Goal: Task Accomplishment & Management: Complete application form

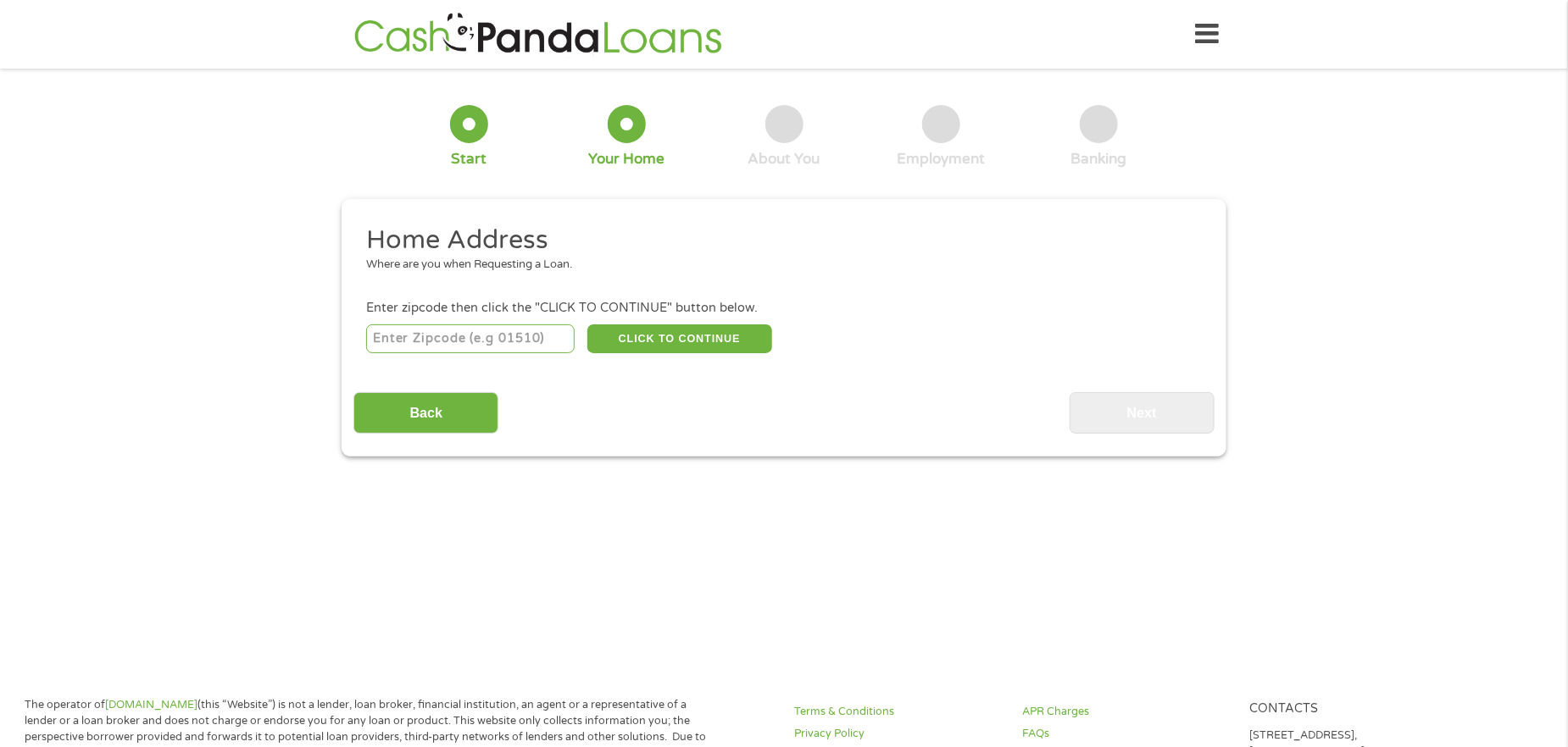
click at [484, 333] on input "number" at bounding box center [470, 338] width 209 height 29
type input "74801"
click at [698, 336] on button "CLICK TO CONTINUE" at bounding box center [680, 338] width 184 height 29
type input "74801"
type input "Shawnee"
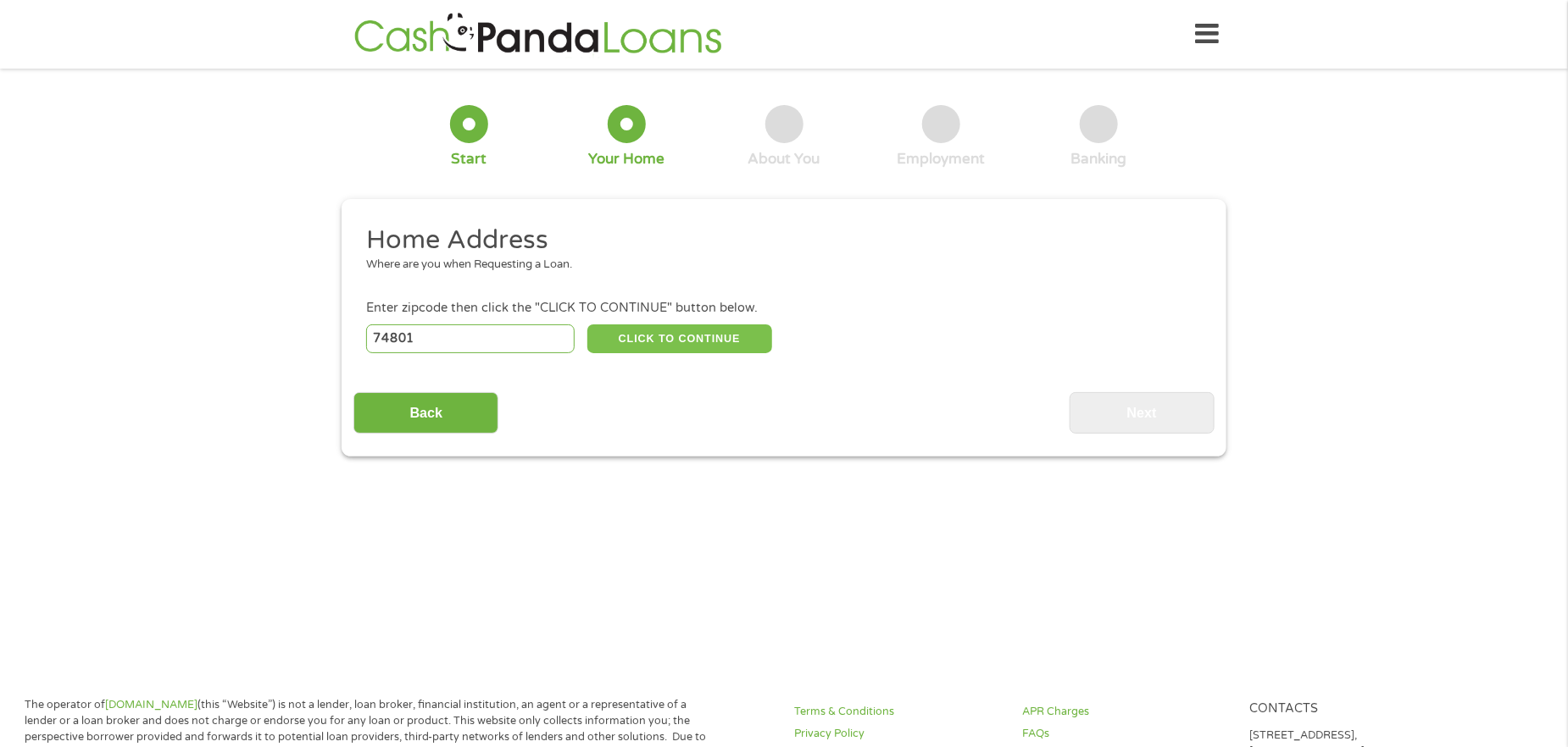
select select "[US_STATE]"
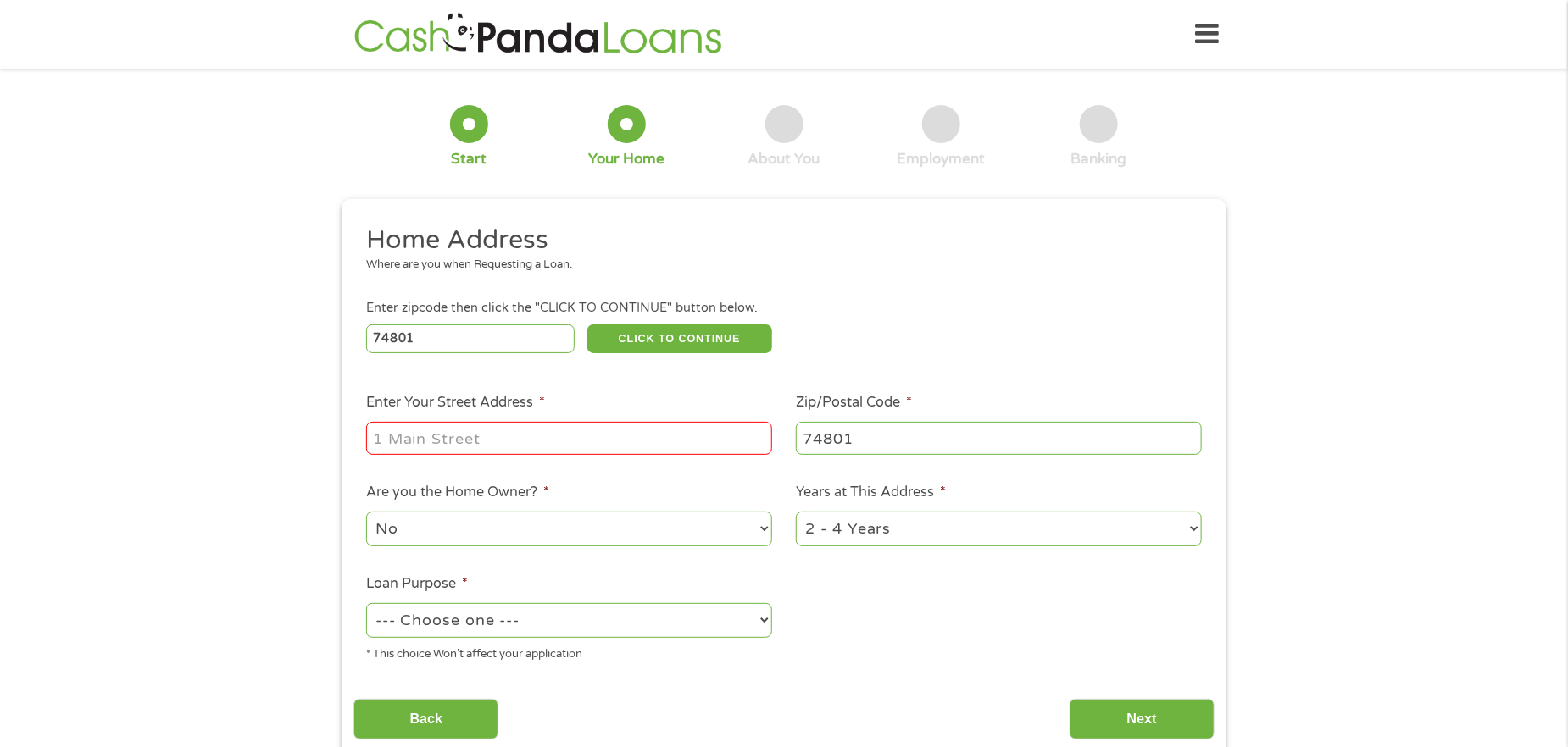
click at [422, 445] on input "Enter Your Street Address *" at bounding box center [569, 438] width 406 height 32
type input "[STREET_ADDRESS][PERSON_NAME]"
click at [1183, 539] on select "1 Year or less 1 - 2 Years 2 - 4 Years Over 4 Years" at bounding box center [999, 529] width 406 height 35
select select "60months"
click at [796, 512] on select "1 Year or less 1 - 2 Years 2 - 4 Years Over 4 Years" at bounding box center [999, 529] width 406 height 35
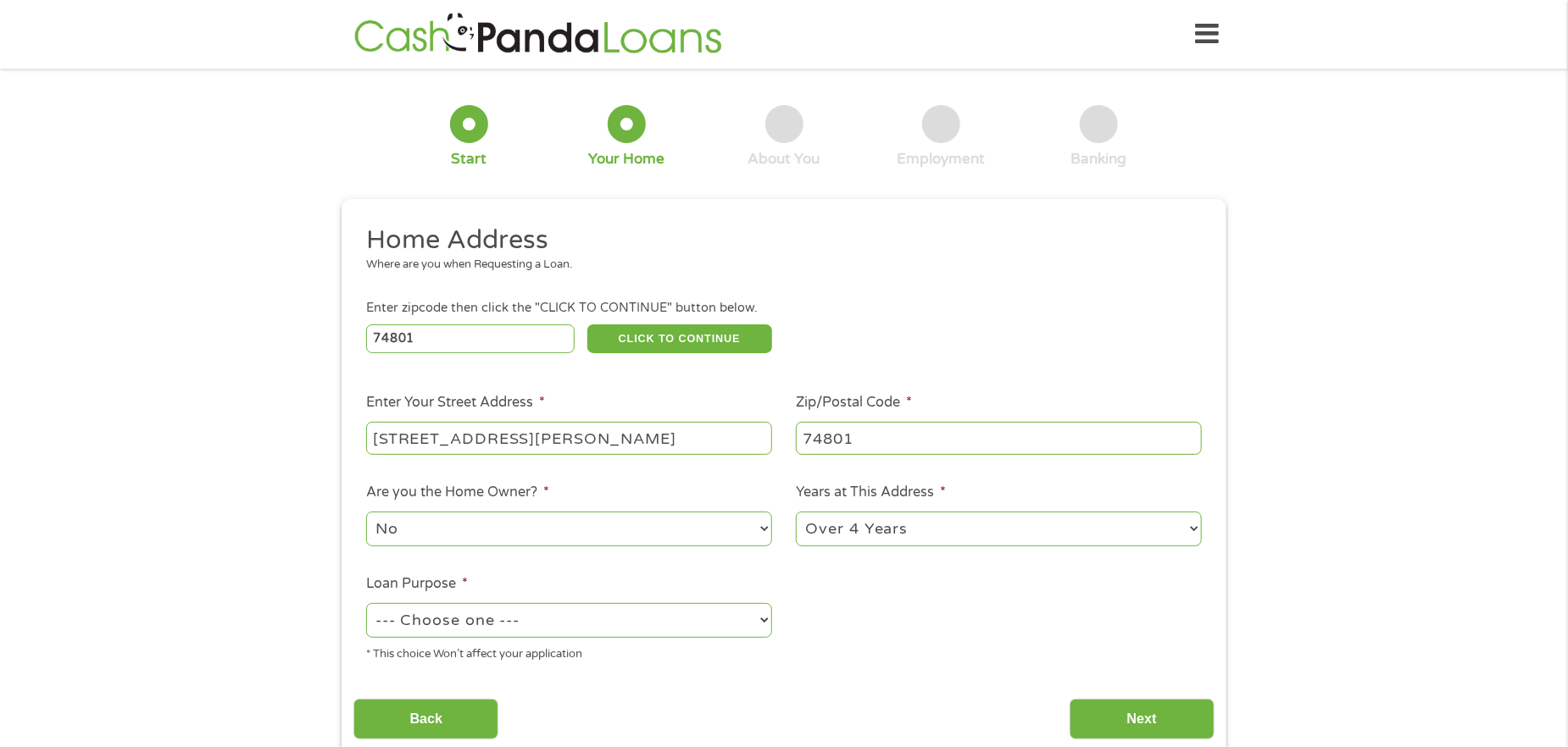
click at [480, 623] on select "--- Choose one --- Pay Bills Debt Consolidation Home Improvement Major Purchase…" at bounding box center [569, 621] width 406 height 35
select select "other"
click at [366, 603] on select "--- Choose one --- Pay Bills Debt Consolidation Home Improvement Major Purchase…" at bounding box center [569, 621] width 406 height 35
click at [1110, 728] on input "Next" at bounding box center [1141, 719] width 145 height 42
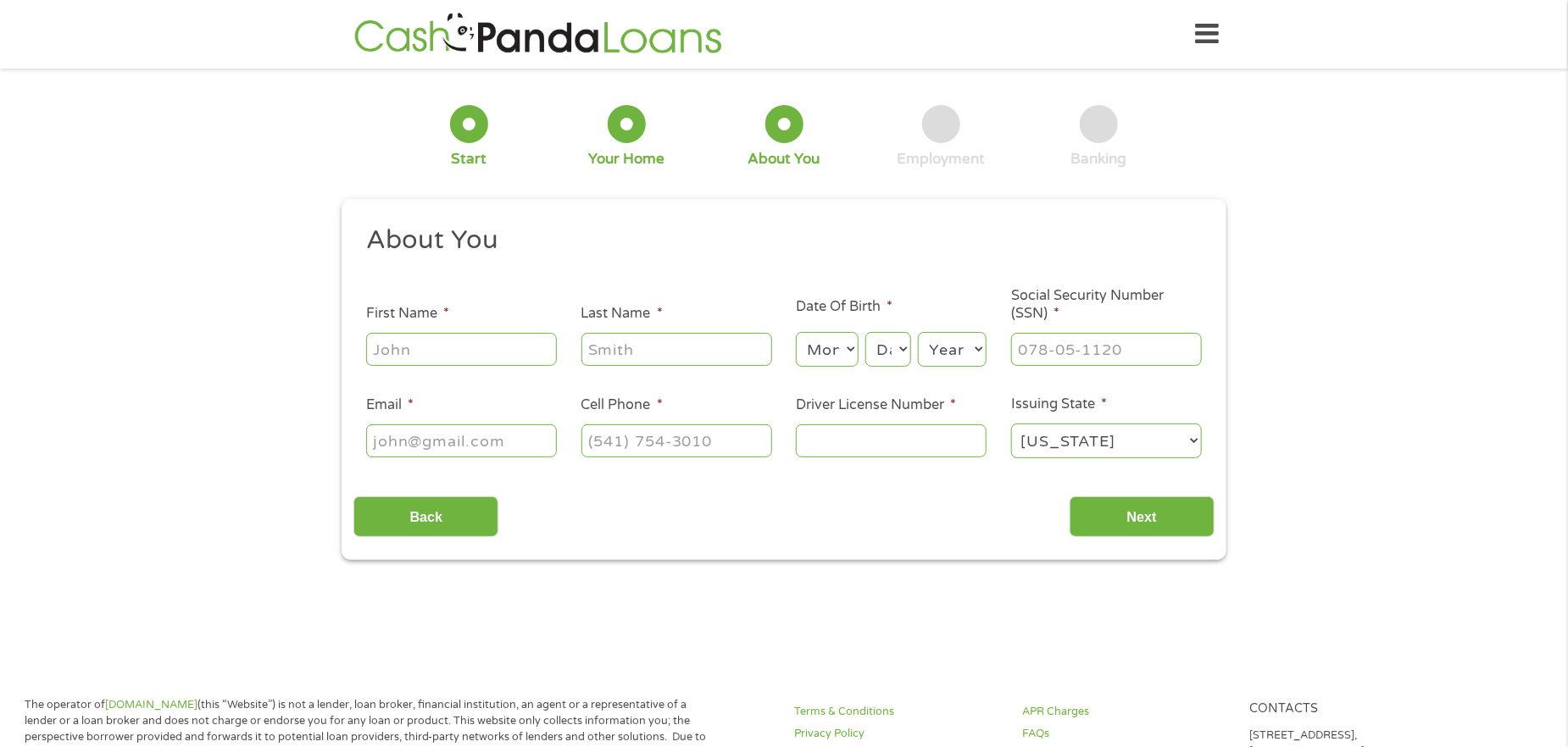
click at [428, 350] on input "First Name *" at bounding box center [461, 349] width 191 height 32
type input "Erikia"
type input "[PERSON_NAME]"
click at [849, 351] on select "Month 1 2 3 4 5 6 7 8 9 10 11 12" at bounding box center [826, 350] width 62 height 35
select select "8"
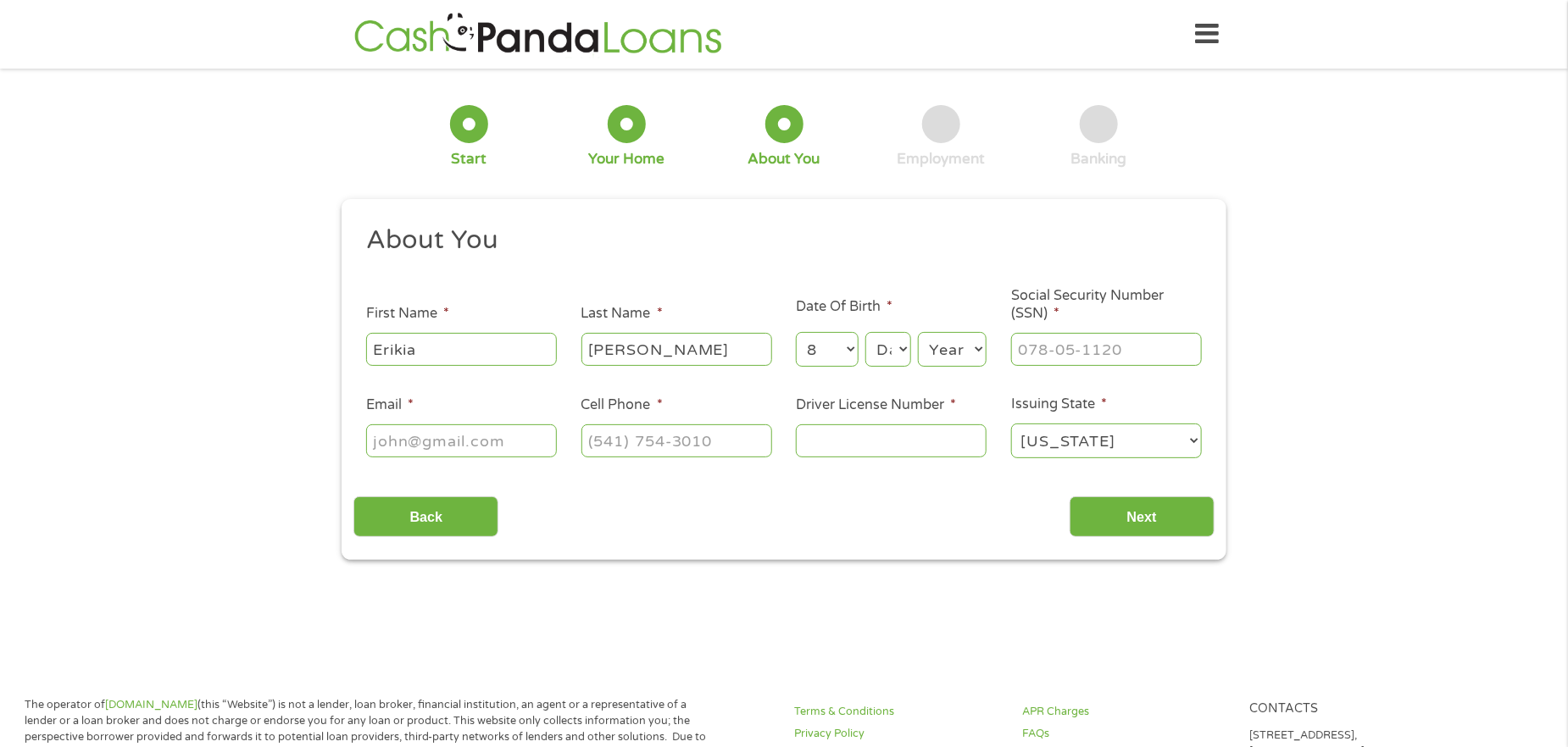
click at [796, 332] on select "Month 1 2 3 4 5 6 7 8 9 10 11 12" at bounding box center [826, 350] width 62 height 35
click at [899, 338] on select "Day 1 2 3 4 5 6 7 8 9 10 11 12 13 14 15 16 17 18 19 20 21 22 23 24 25 26 27 28 …" at bounding box center [888, 350] width 46 height 35
select select "30"
click at [865, 332] on select "Day 1 2 3 4 5 6 7 8 9 10 11 12 13 14 15 16 17 18 19 20 21 22 23 24 25 26 27 28 …" at bounding box center [888, 350] width 46 height 35
click at [951, 337] on select "Year [DATE] 2006 2005 2004 2003 2002 2001 2000 1999 1998 1997 1996 1995 1994 19…" at bounding box center [952, 350] width 68 height 35
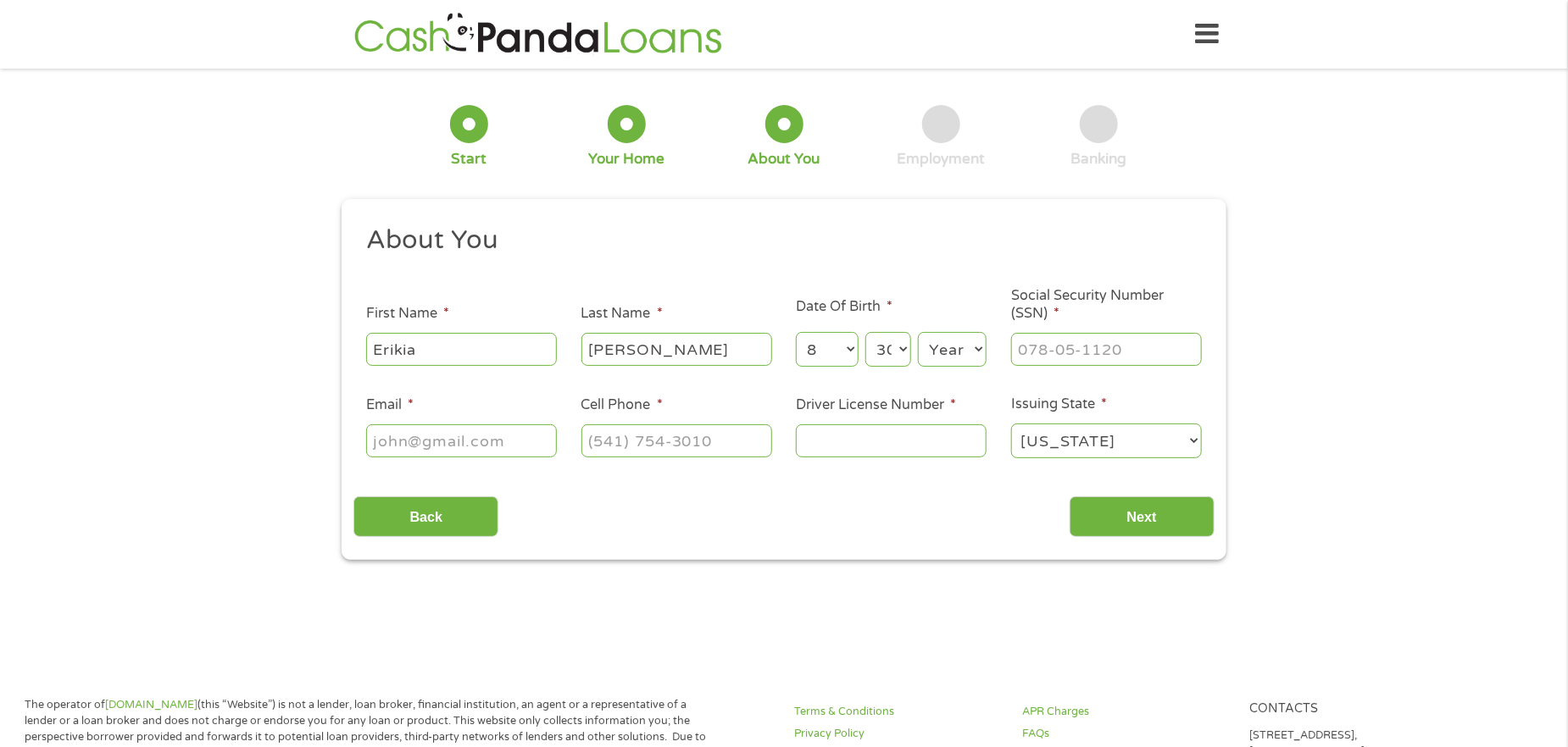
select select "1970"
click at [918, 332] on select "Year [DATE] 2006 2005 2004 2003 2002 2001 2000 1999 1998 1997 1996 1995 1994 19…" at bounding box center [952, 350] width 68 height 35
click at [1041, 340] on input "___-__-____" at bounding box center [1106, 349] width 191 height 32
type input "448-66-4388"
click at [391, 434] on input "Email *" at bounding box center [461, 440] width 191 height 32
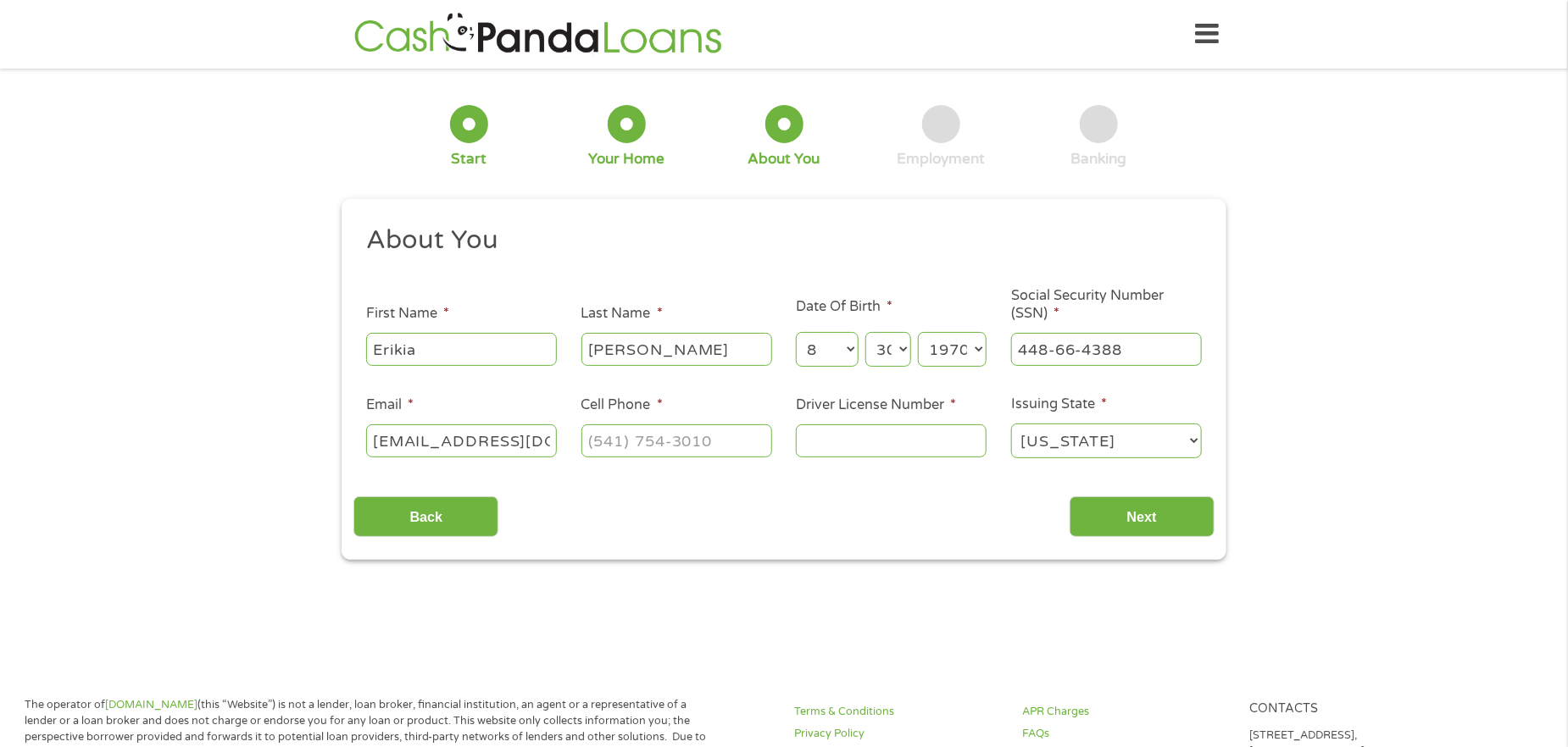
scroll to position [0, 15]
type input "[EMAIL_ADDRESS][DOMAIN_NAME]"
type input "[PHONE_NUMBER]"
click at [1056, 351] on input "448-66-4388" at bounding box center [1106, 349] width 191 height 32
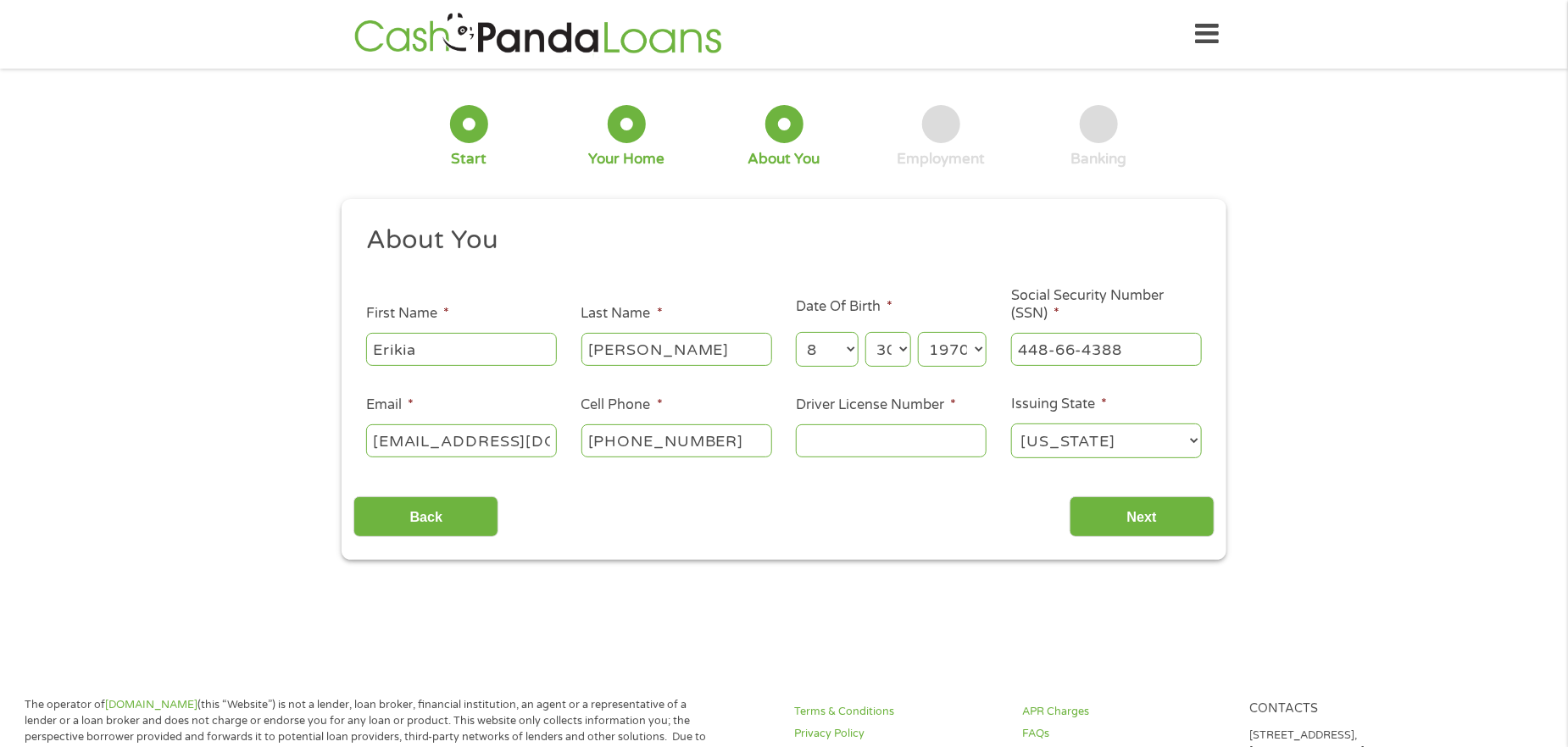
click at [1055, 351] on input "448-66-4388" at bounding box center [1106, 349] width 191 height 32
type input "___-__-____"
click at [651, 349] on input "[PERSON_NAME]" at bounding box center [676, 349] width 191 height 32
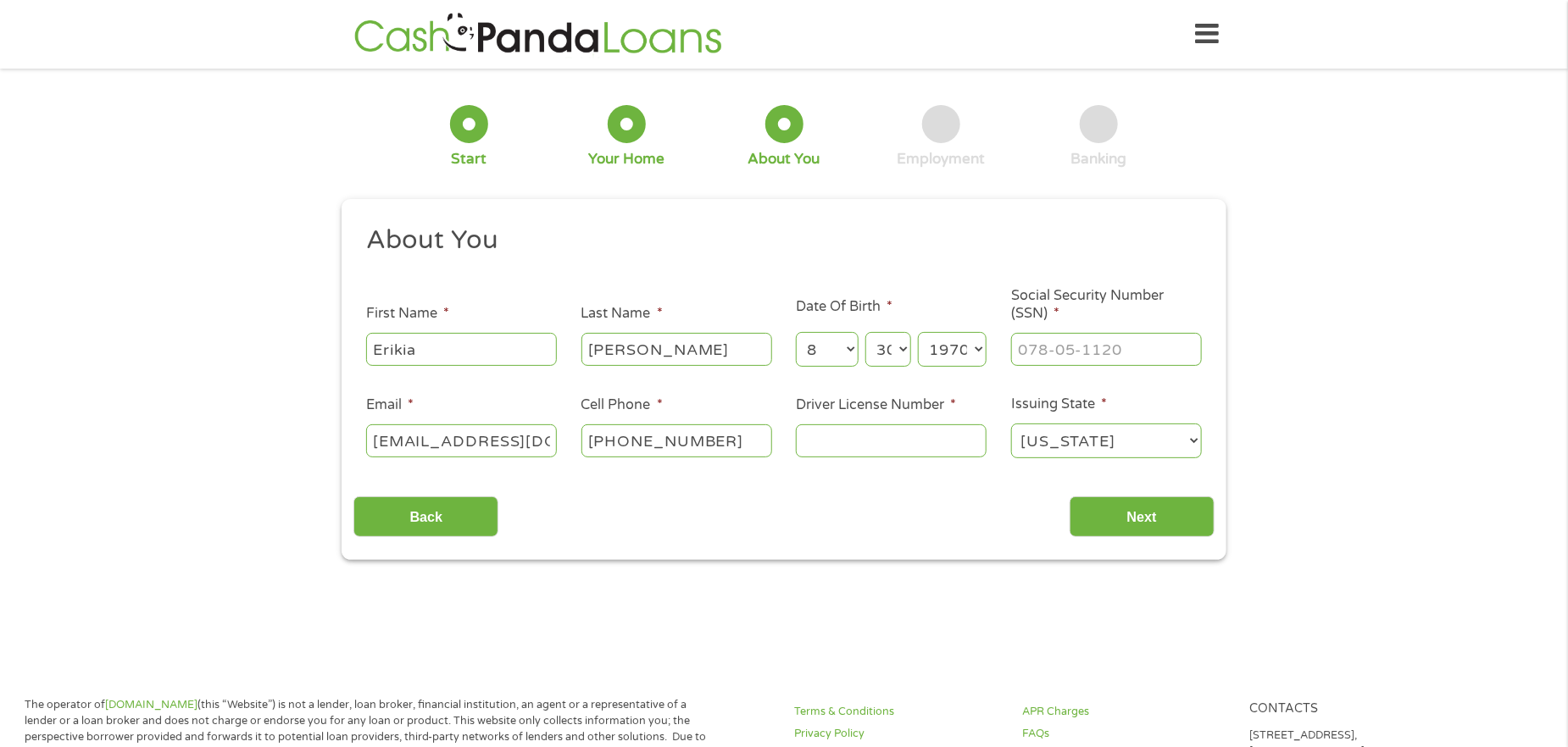
click at [651, 349] on input "[PERSON_NAME]" at bounding box center [676, 349] width 191 height 32
click at [454, 345] on input "Erikia" at bounding box center [461, 349] width 191 height 32
click at [452, 344] on input "Erikia" at bounding box center [461, 349] width 191 height 32
